Goal: Task Accomplishment & Management: Use online tool/utility

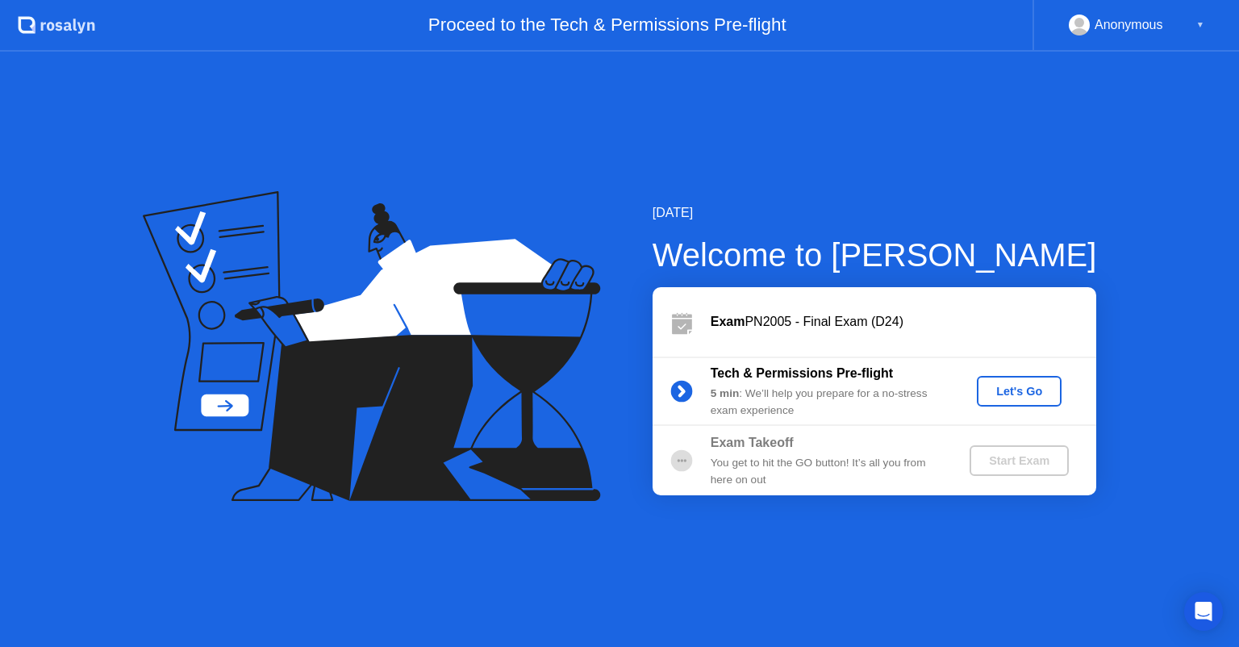
click at [998, 391] on div "Let's Go" at bounding box center [1019, 391] width 72 height 13
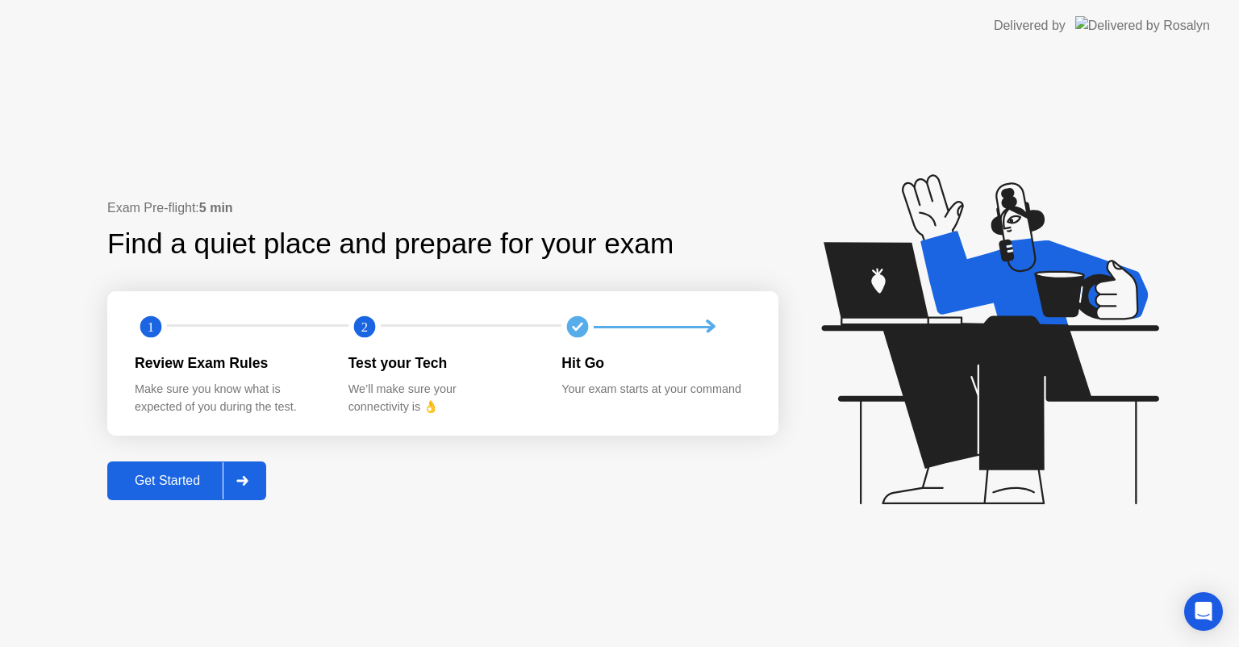
click at [145, 474] on div "Get Started" at bounding box center [167, 480] width 111 height 15
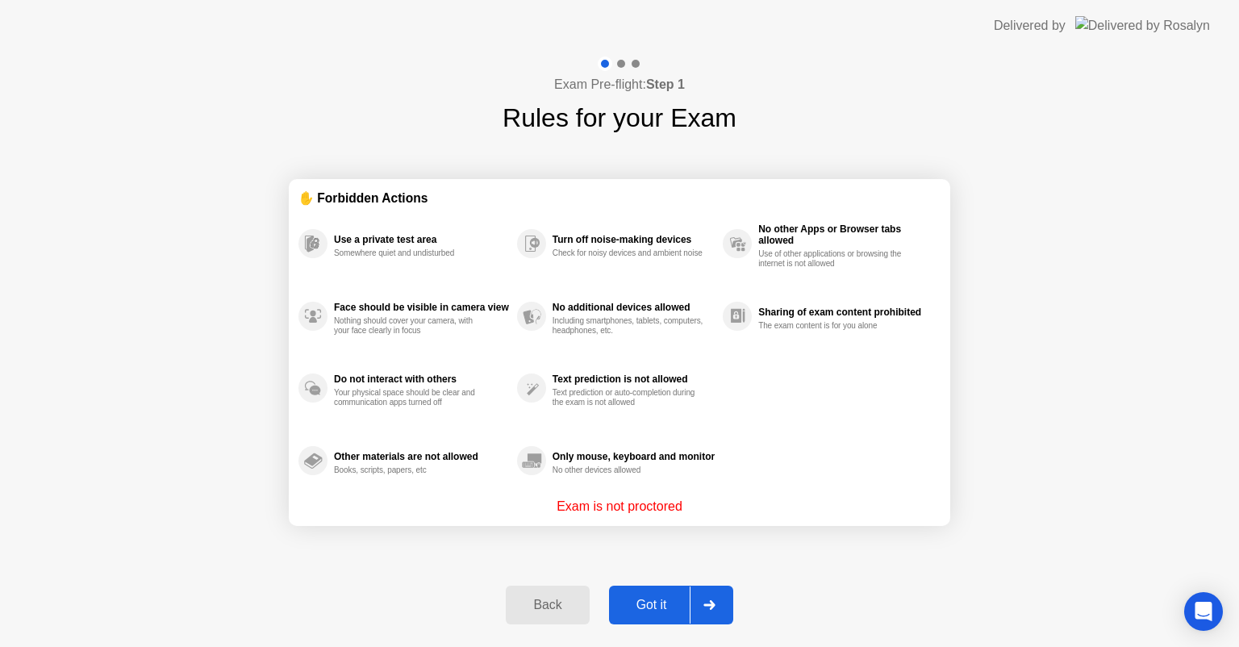
click at [653, 600] on div "Got it" at bounding box center [652, 605] width 76 height 15
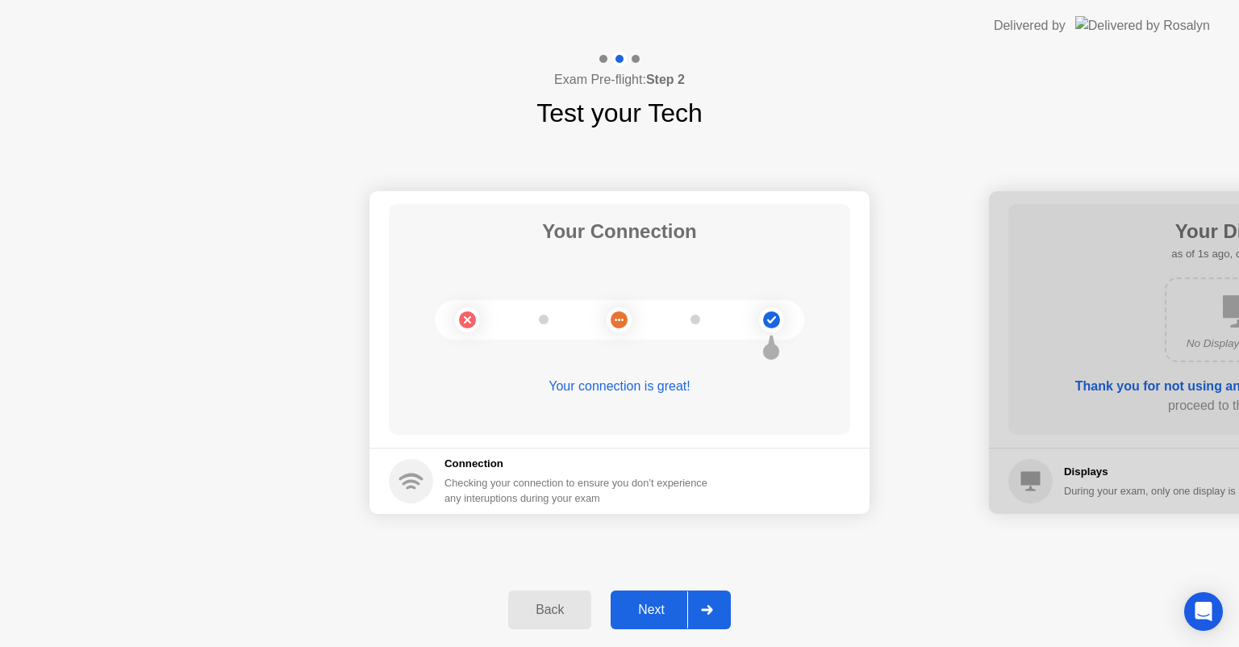
click at [655, 609] on div "Next" at bounding box center [651, 610] width 72 height 15
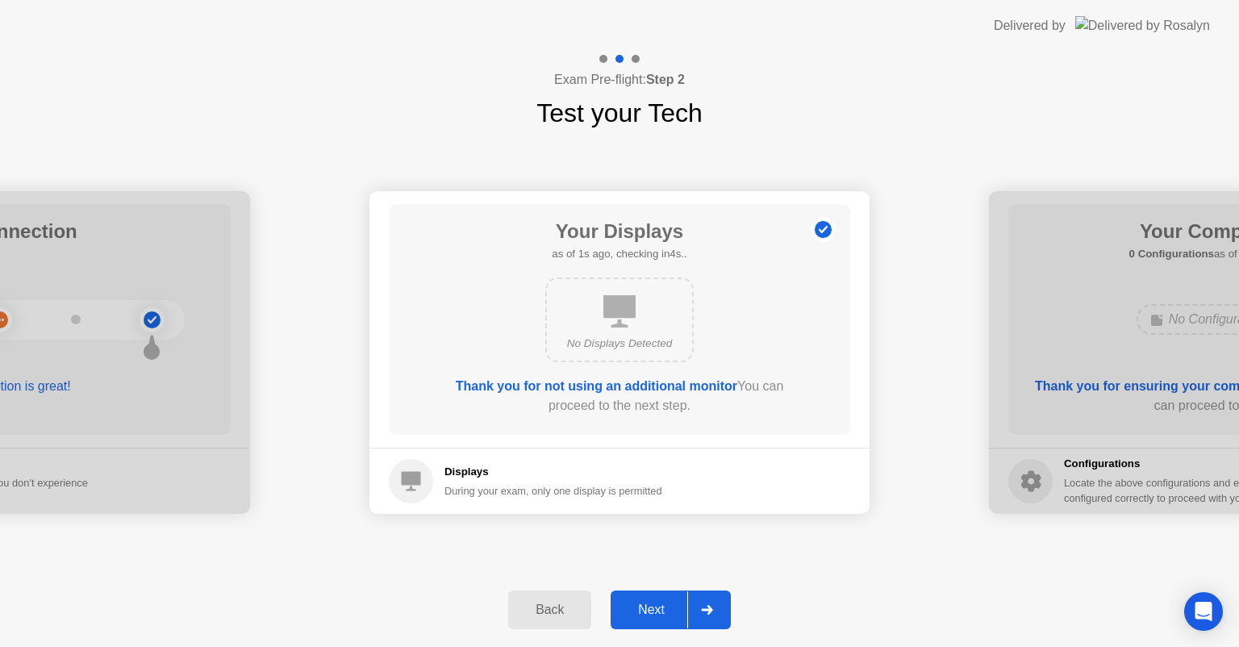
click at [655, 609] on div "Next" at bounding box center [651, 610] width 72 height 15
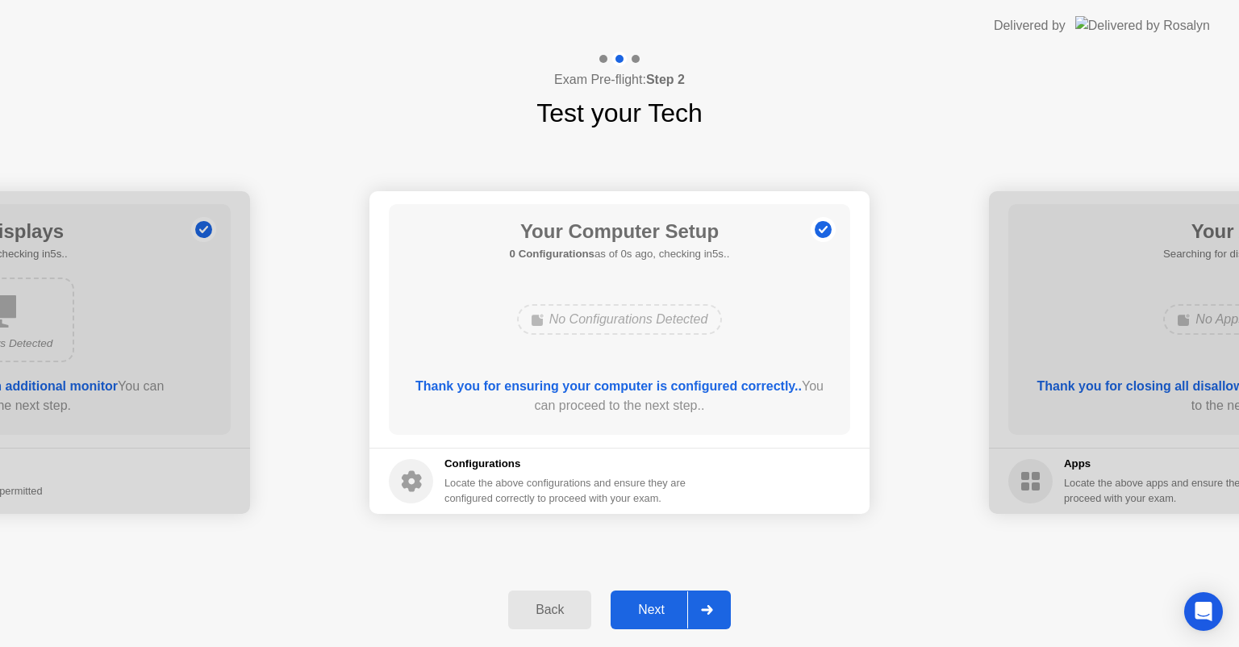
click at [655, 609] on div "Next" at bounding box center [651, 610] width 72 height 15
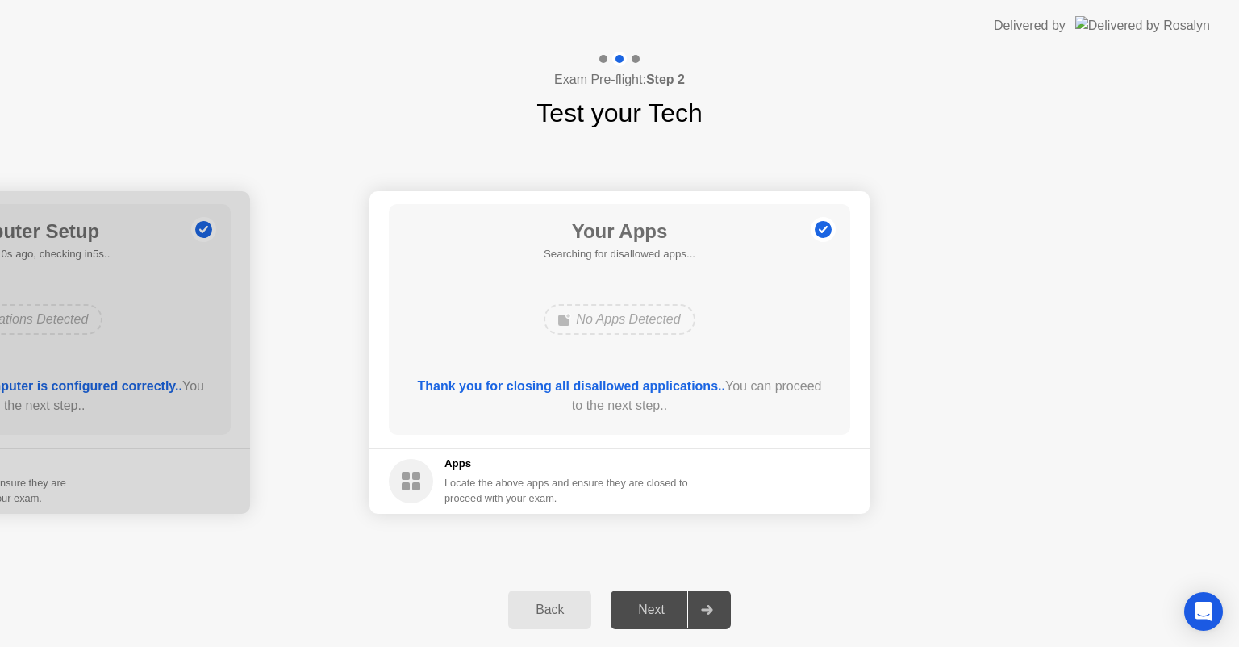
click at [655, 609] on div "Next" at bounding box center [651, 610] width 72 height 15
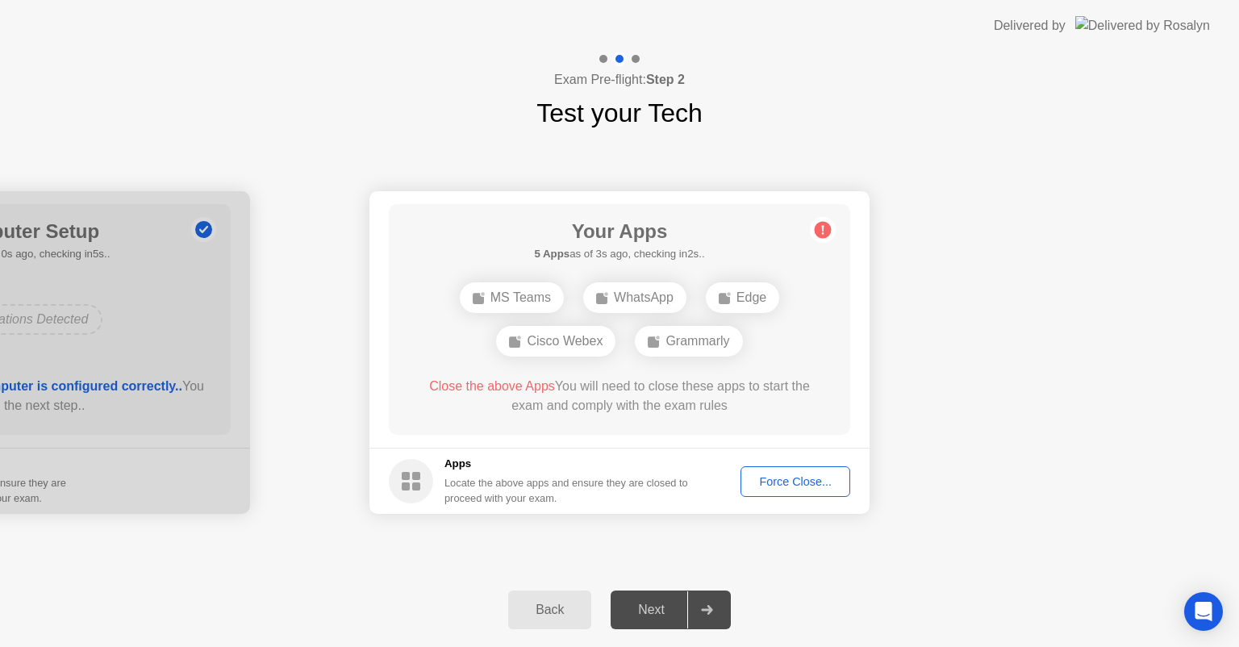
click at [782, 484] on div "Force Close..." at bounding box center [795, 481] width 98 height 13
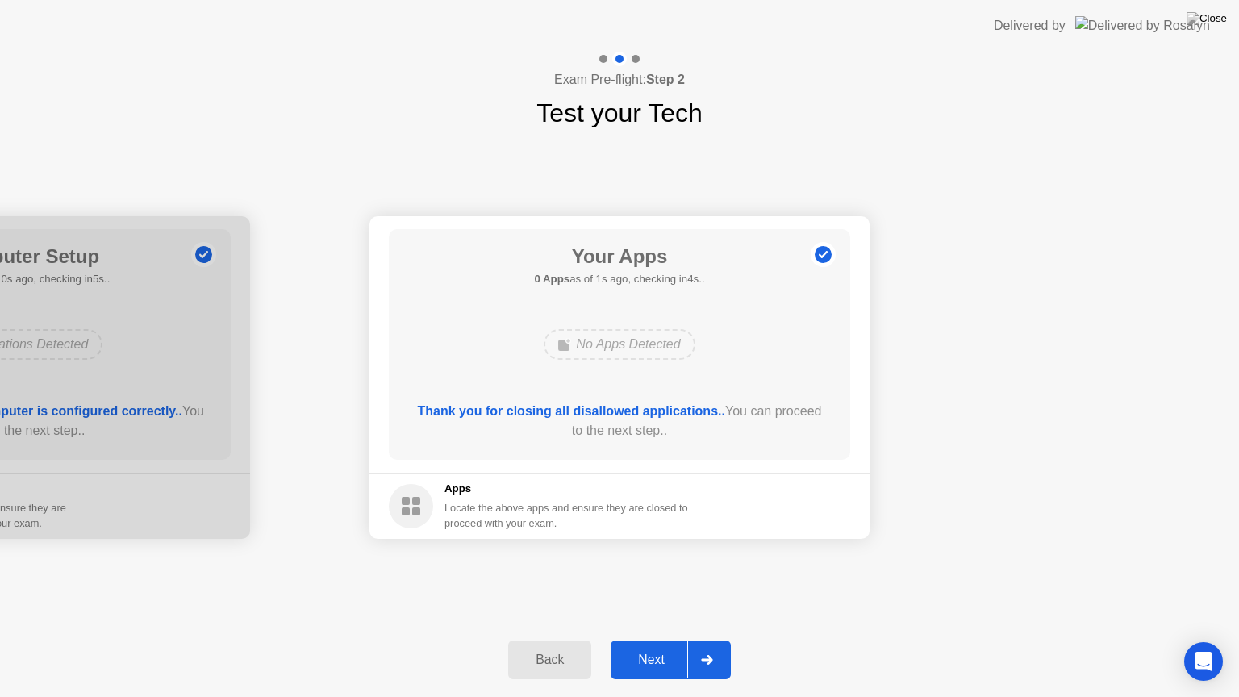
click at [646, 646] on div "Next" at bounding box center [651, 660] width 72 height 15
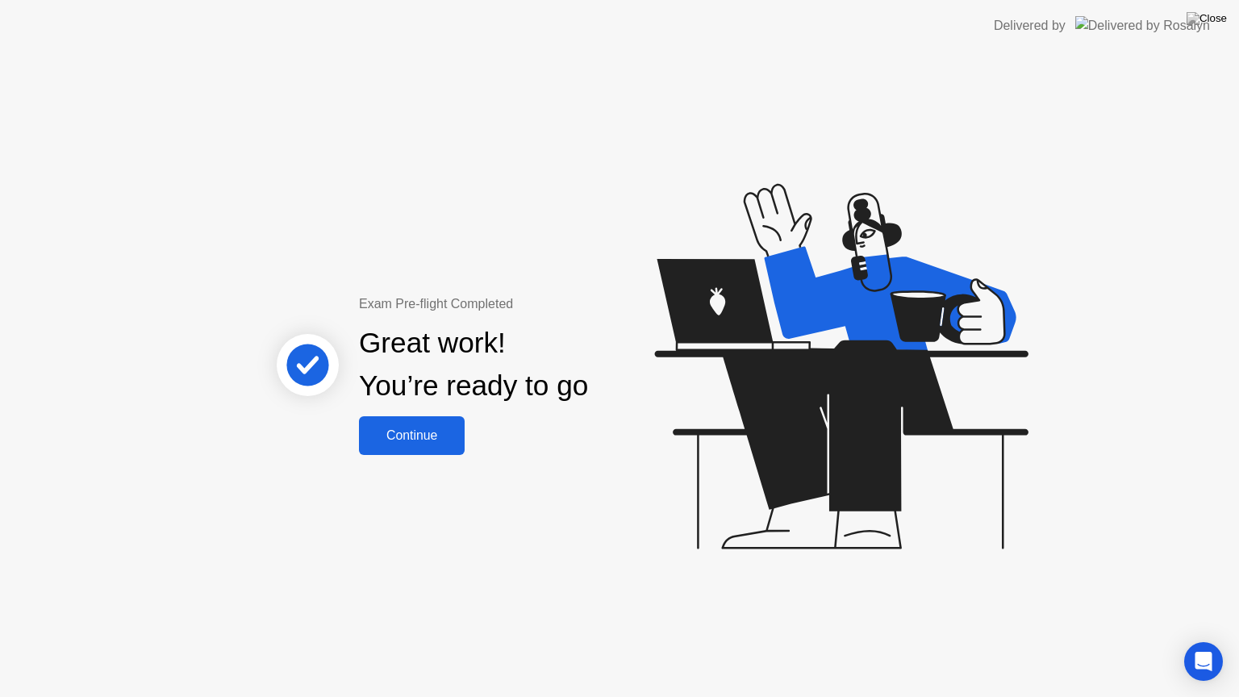
click at [416, 441] on div "Continue" at bounding box center [412, 435] width 96 height 15
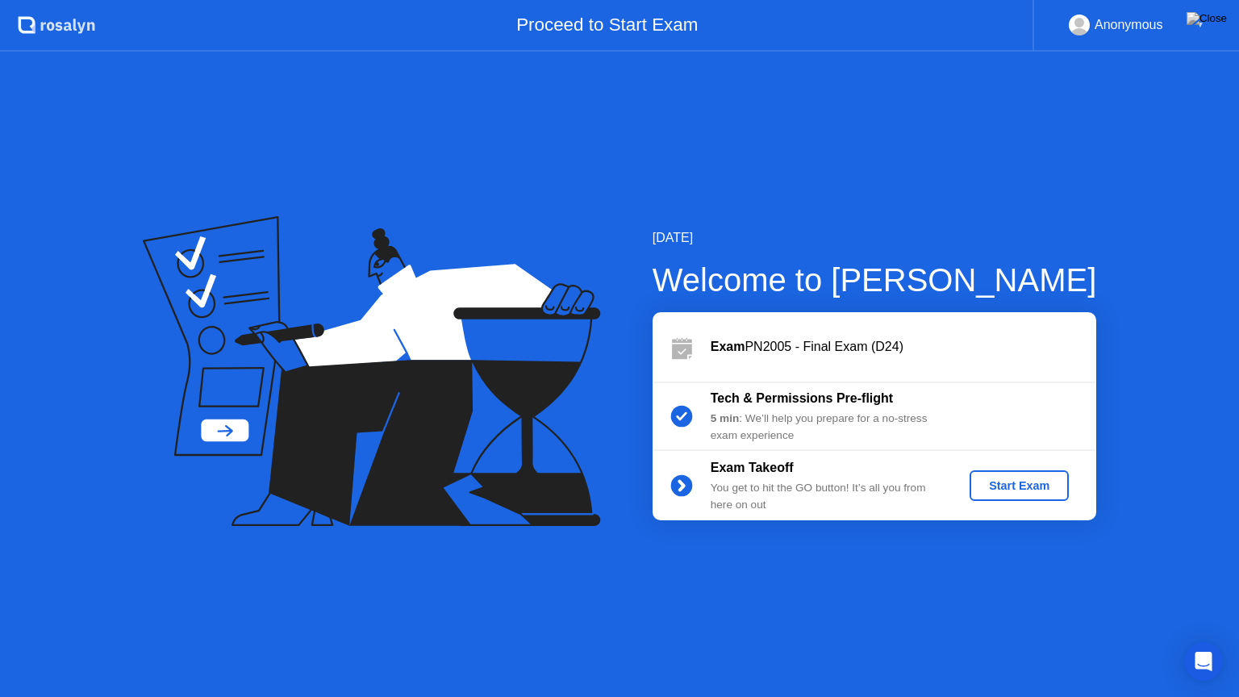
click at [994, 481] on div "Start Exam" at bounding box center [1019, 485] width 86 height 13
